Goal: Task Accomplishment & Management: Manage account settings

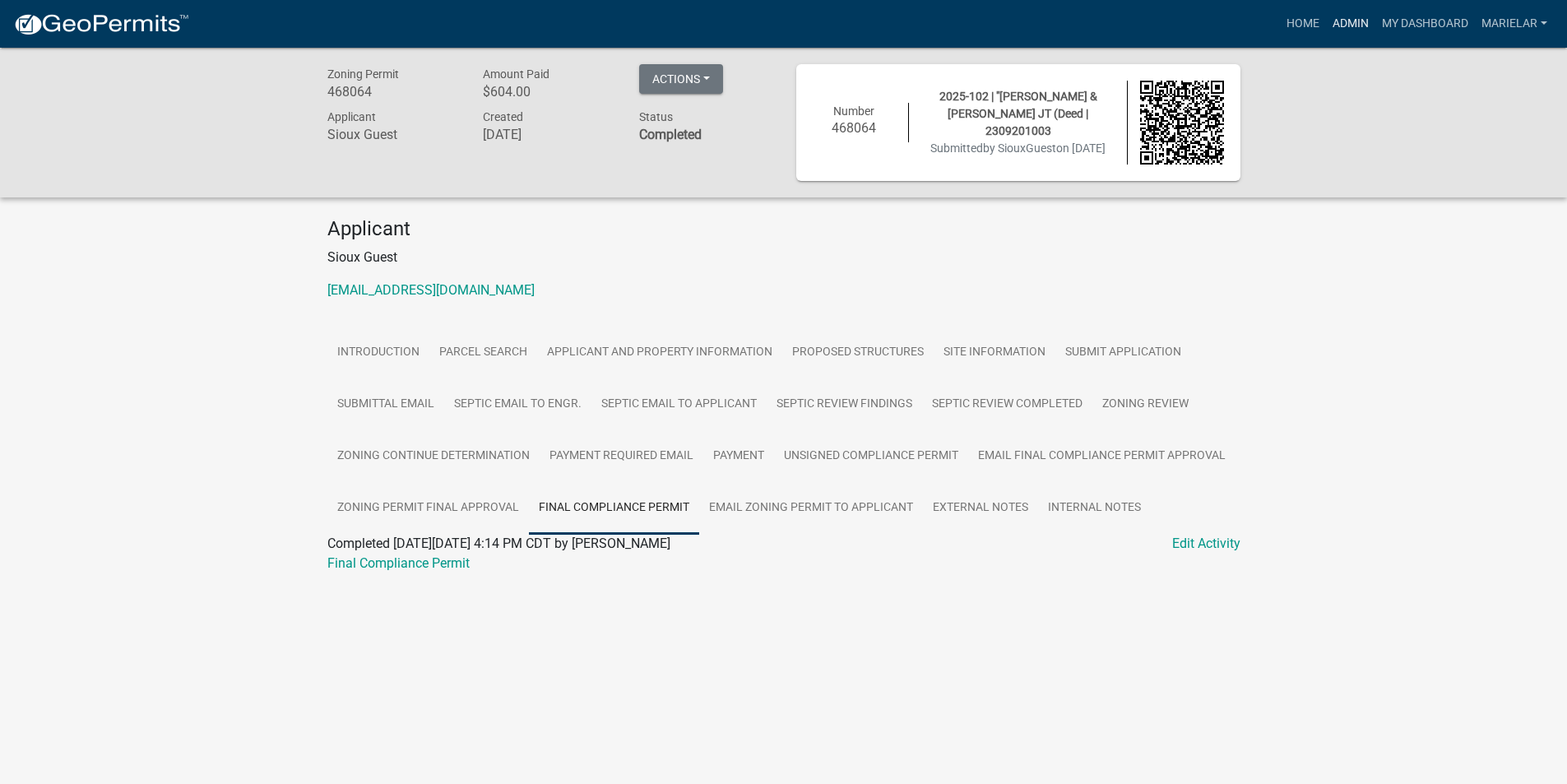
click at [1338, 19] on link "Admin" at bounding box center [1351, 24] width 50 height 31
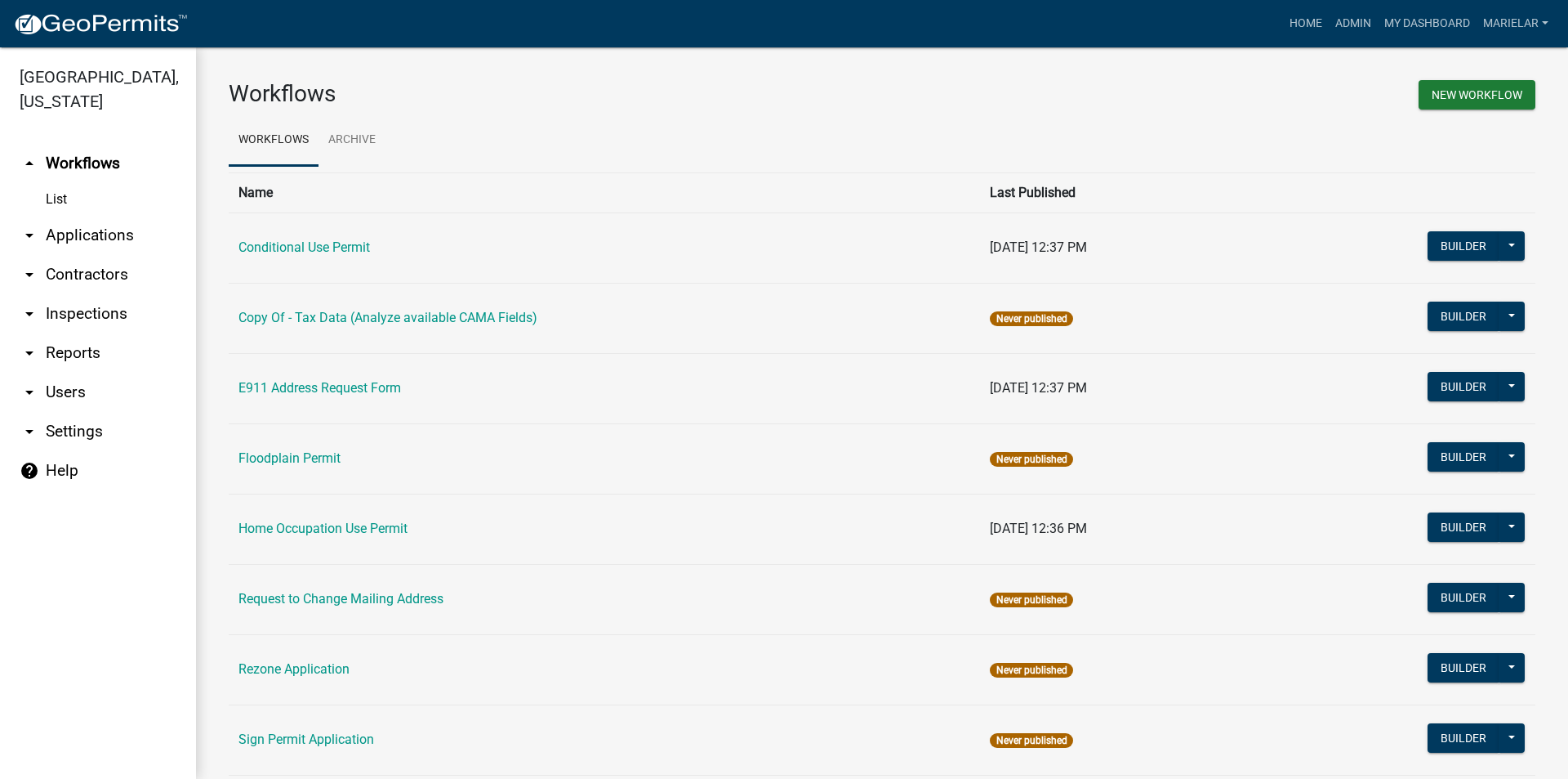
click at [25, 226] on icon "arrow_drop_down" at bounding box center [30, 236] width 20 height 20
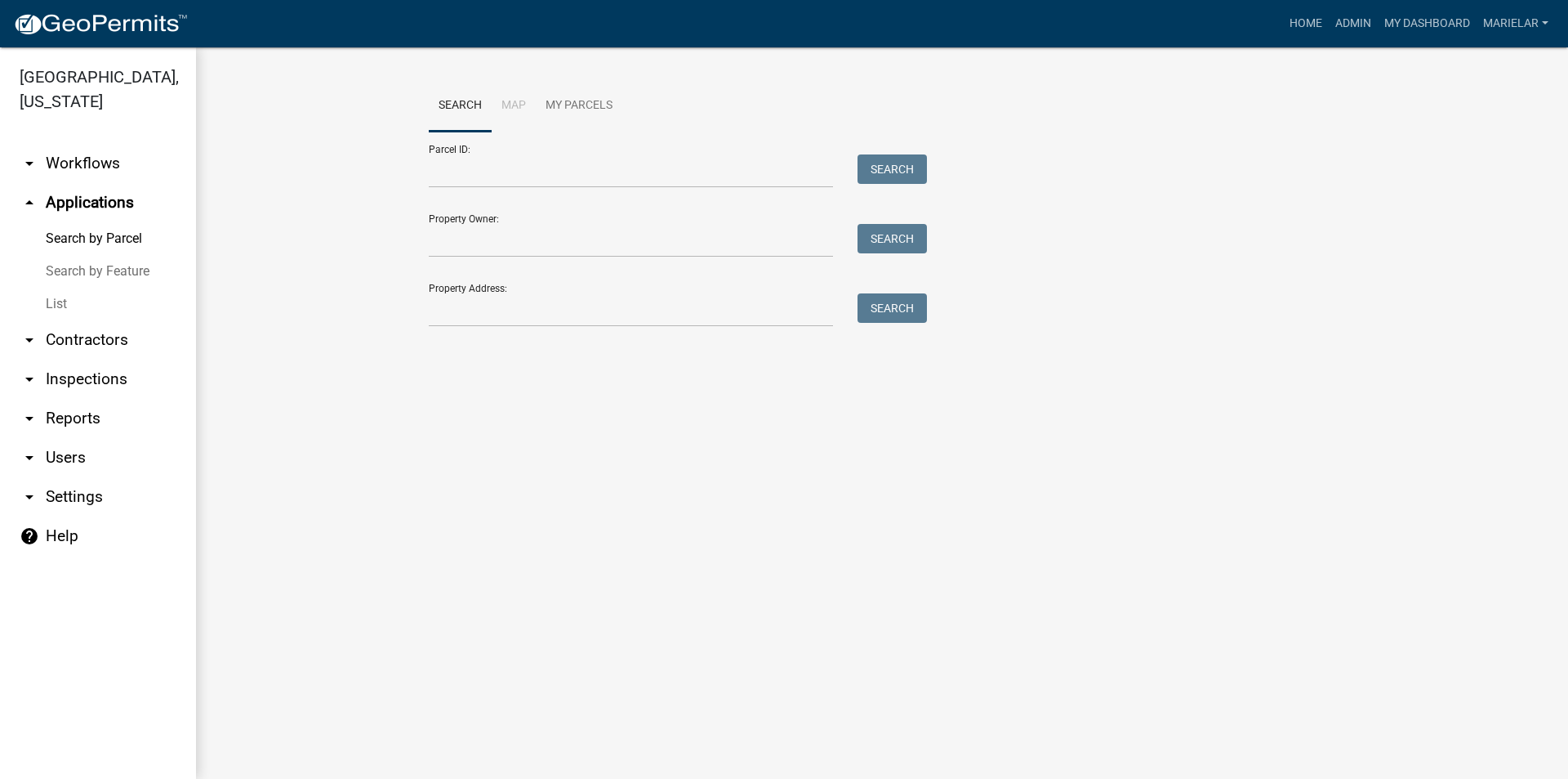
click at [57, 287] on link "List" at bounding box center [98, 304] width 196 height 33
